Goal: Information Seeking & Learning: Learn about a topic

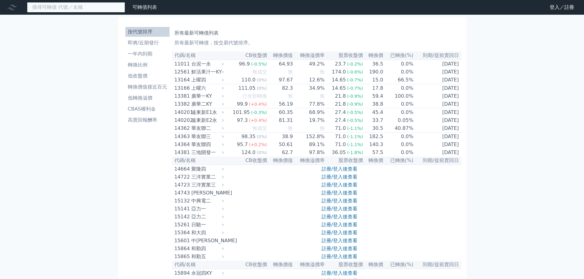
click at [80, 9] on input at bounding box center [76, 7] width 98 height 10
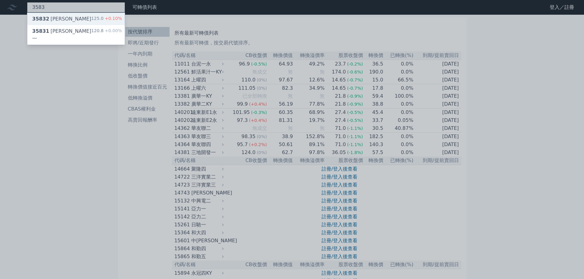
type input "3583"
click at [43, 20] on span "35832" at bounding box center [40, 19] width 17 height 6
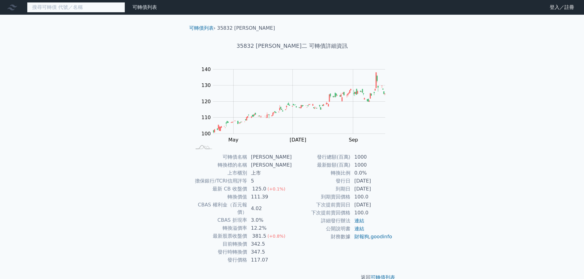
click at [74, 9] on input at bounding box center [76, 7] width 98 height 10
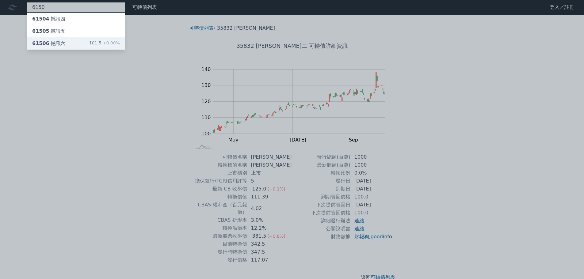
type input "6150"
click at [72, 40] on div "61506 撼訊六 101.5 +0.00%" at bounding box center [76, 43] width 98 height 12
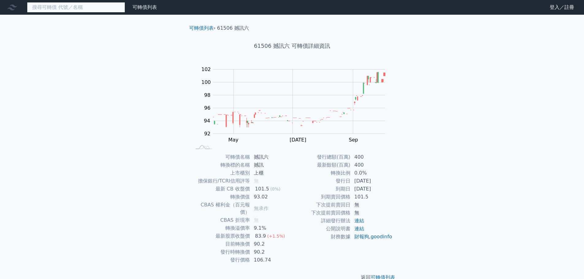
click at [68, 8] on input at bounding box center [76, 7] width 98 height 10
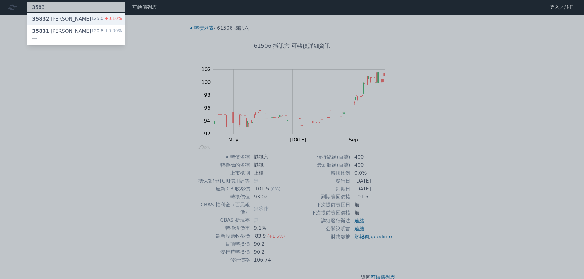
type input "3583"
click at [100, 22] on div "125.0 +0.10%" at bounding box center [106, 18] width 31 height 7
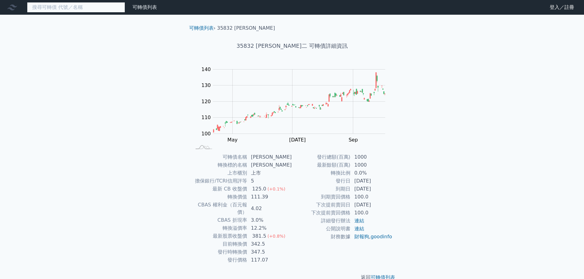
click at [79, 7] on input at bounding box center [76, 7] width 98 height 10
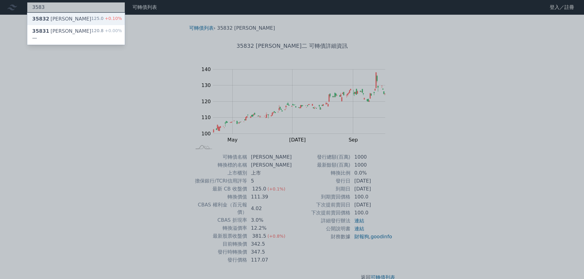
type input "3583"
click at [77, 16] on div "35832 [PERSON_NAME]二 125.0 +0.10%" at bounding box center [76, 19] width 98 height 12
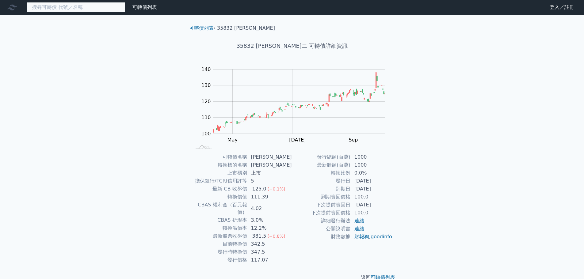
click at [95, 5] on input at bounding box center [76, 7] width 98 height 10
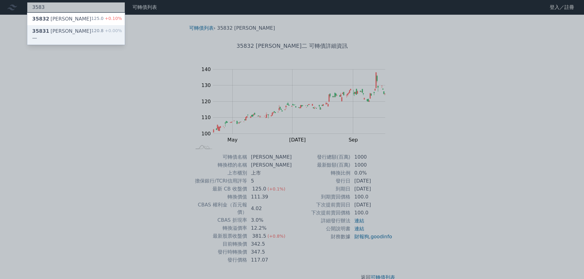
type input "3583"
click at [96, 28] on div "120.8 +0.00%" at bounding box center [106, 35] width 31 height 15
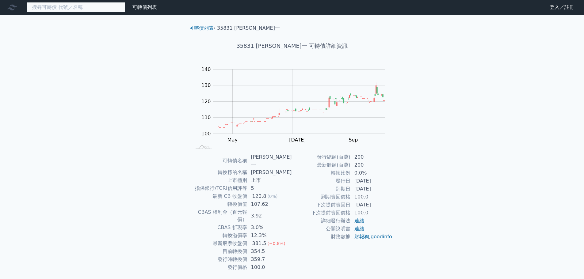
click at [79, 8] on input at bounding box center [76, 7] width 98 height 10
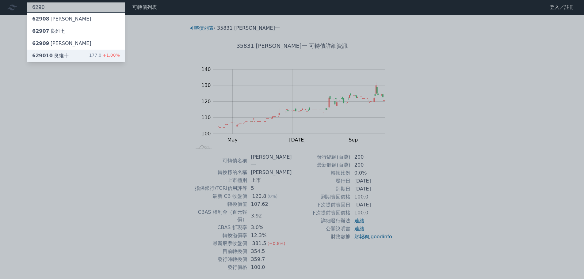
type input "6290"
click at [72, 52] on div "629010 良維十 177.0 +1.00%" at bounding box center [76, 56] width 98 height 12
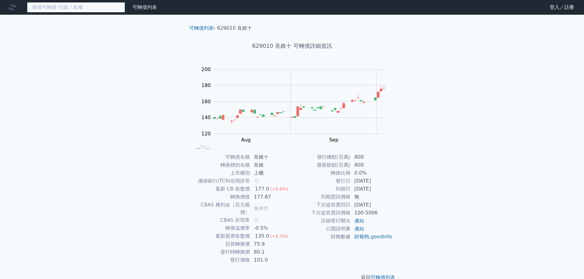
click at [72, 8] on input at bounding box center [76, 7] width 98 height 10
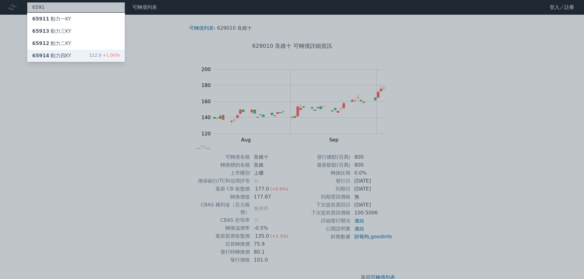
type input "6591"
click at [66, 56] on div "65914 動力[GEOGRAPHIC_DATA]" at bounding box center [51, 55] width 39 height 7
